Goal: Task Accomplishment & Management: Use online tool/utility

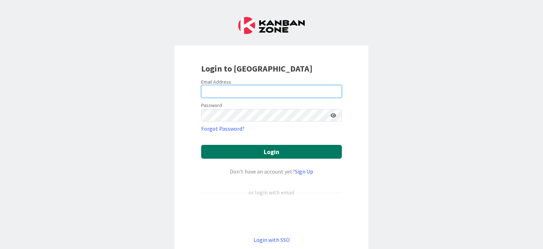
type input "[PERSON_NAME][EMAIL_ADDRESS][PERSON_NAME][DOMAIN_NAME]"
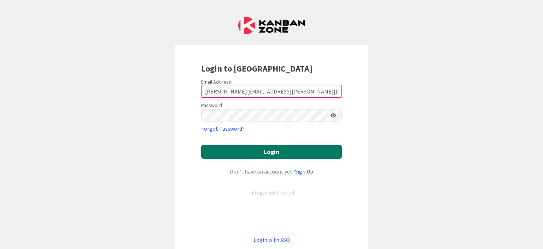
click at [271, 152] on button "Login" at bounding box center [271, 152] width 141 height 14
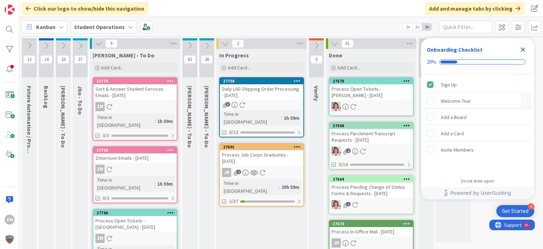
click at [525, 50] on icon "Close Checklist" at bounding box center [523, 49] width 8 height 8
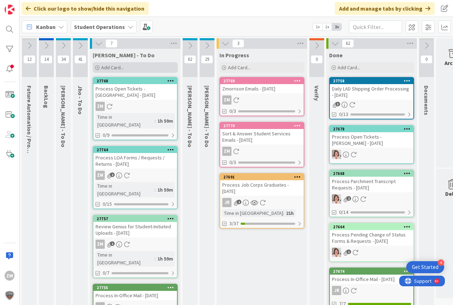
click at [109, 68] on span "Add Card..." at bounding box center [112, 67] width 23 height 6
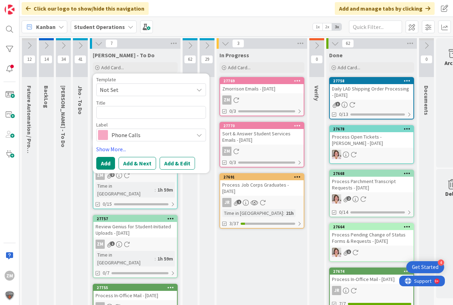
click at [199, 90] on icon at bounding box center [199, 90] width 6 height 6
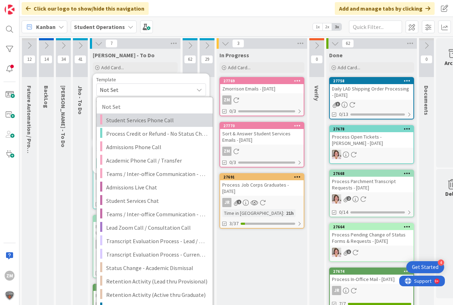
click at [123, 119] on span "Student Services Phone Call" at bounding box center [156, 120] width 101 height 9
type textarea "x"
type textarea "Student Services Phone Call"
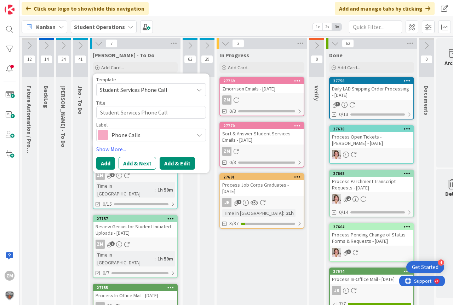
click at [172, 163] on button "Add & Edit" at bounding box center [176, 163] width 35 height 13
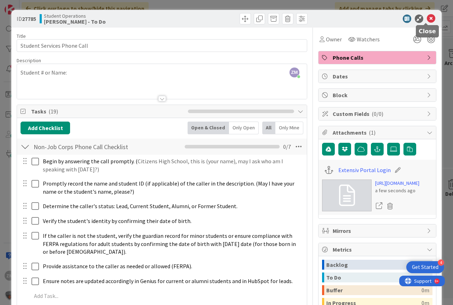
click at [427, 20] on icon at bounding box center [430, 18] width 8 height 8
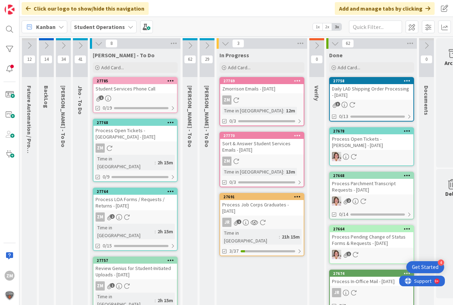
click at [168, 80] on icon at bounding box center [170, 80] width 7 height 5
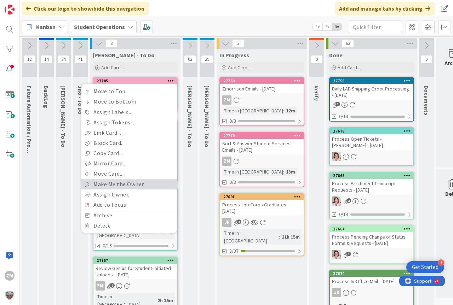
click at [120, 185] on link "Make Me the Owner" at bounding box center [128, 184] width 95 height 10
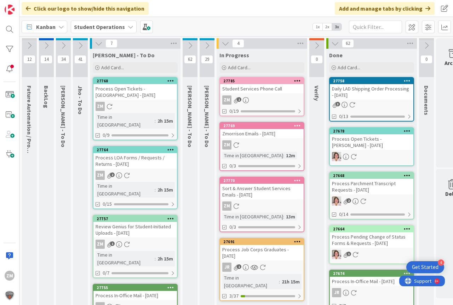
click at [257, 99] on div "ZM 1" at bounding box center [261, 99] width 83 height 9
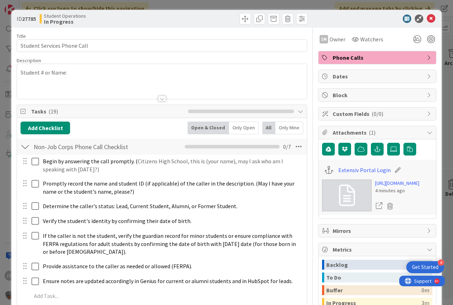
click at [87, 75] on div "Student # or Name:" at bounding box center [162, 81] width 290 height 35
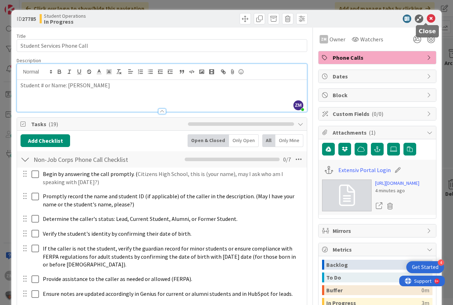
click at [426, 19] on icon at bounding box center [430, 18] width 8 height 8
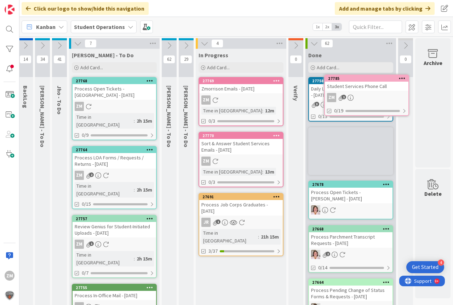
scroll to position [0, 26]
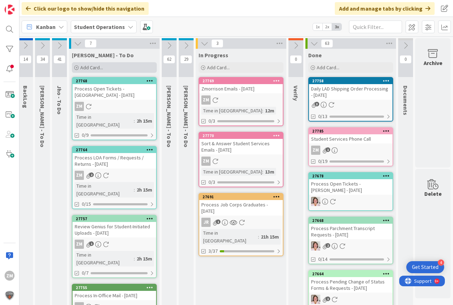
click at [97, 69] on span "Add Card..." at bounding box center [91, 67] width 23 height 6
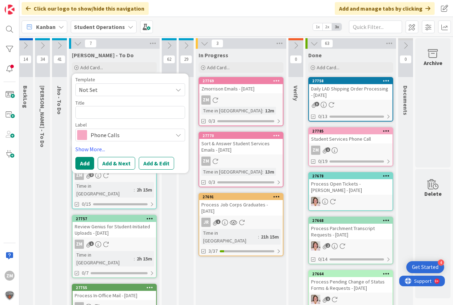
click at [175, 88] on icon at bounding box center [178, 90] width 6 height 6
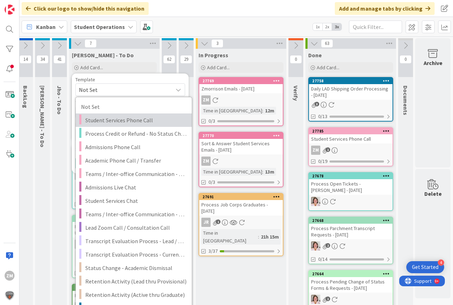
click at [119, 121] on span "Student Services Phone Call" at bounding box center [135, 120] width 101 height 9
type textarea "x"
type textarea "Student Services Phone Call"
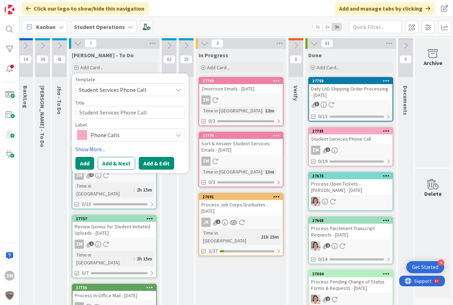
click at [147, 166] on button "Add & Edit" at bounding box center [156, 163] width 35 height 13
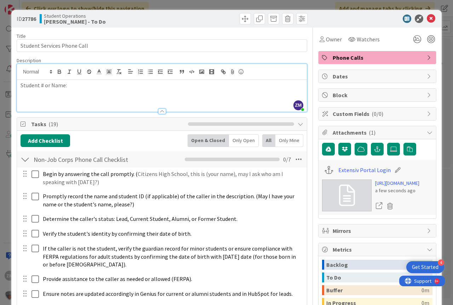
click at [79, 88] on p "Student # or Name:" at bounding box center [162, 85] width 282 height 8
click at [426, 20] on icon at bounding box center [430, 18] width 8 height 8
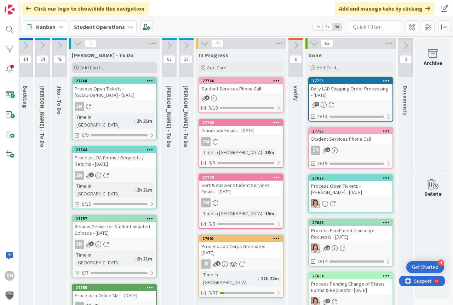
click at [86, 69] on span "Add Card..." at bounding box center [91, 67] width 23 height 6
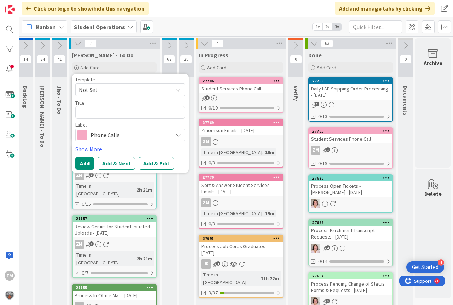
click at [179, 87] on span "Not Set" at bounding box center [130, 89] width 110 height 13
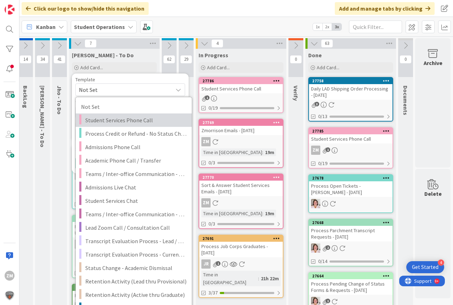
click at [123, 119] on span "Student Services Phone Call" at bounding box center [135, 120] width 101 height 9
type textarea "x"
type textarea "Student Services Phone Call"
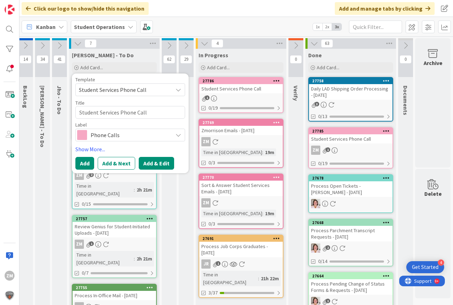
click at [154, 164] on button "Add & Edit" at bounding box center [156, 163] width 35 height 13
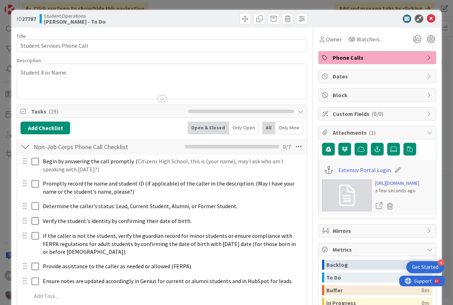
click at [81, 75] on div "Student # or Name:" at bounding box center [162, 81] width 290 height 35
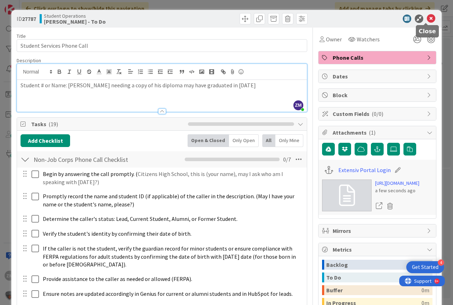
click at [430, 18] on icon at bounding box center [430, 18] width 8 height 8
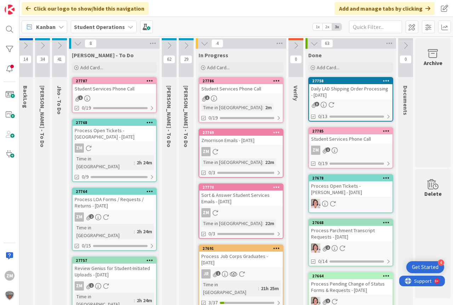
click at [151, 81] on div at bounding box center [149, 80] width 13 height 5
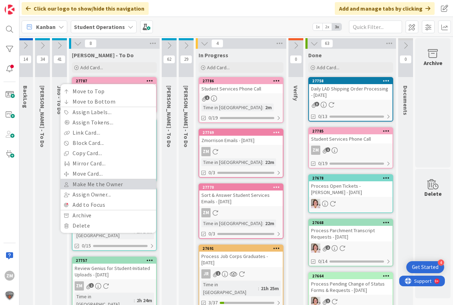
click at [84, 186] on link "Make Me the Owner" at bounding box center [107, 184] width 95 height 10
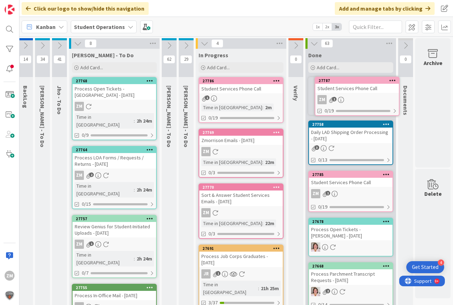
scroll to position [0, 26]
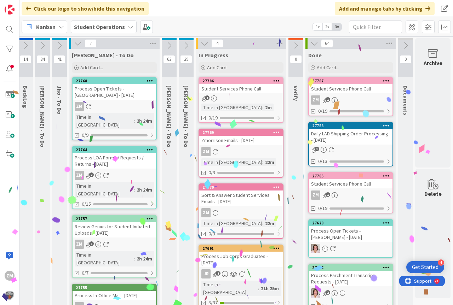
click at [237, 93] on div "Student Services Phone Call" at bounding box center [240, 88] width 83 height 9
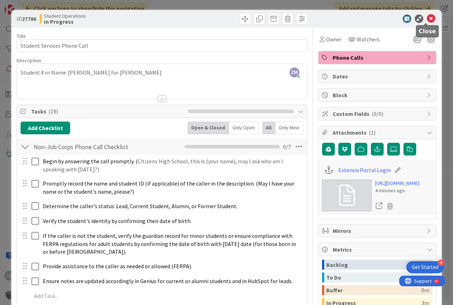
click at [428, 19] on icon at bounding box center [430, 18] width 8 height 8
